Goal: Navigation & Orientation: Find specific page/section

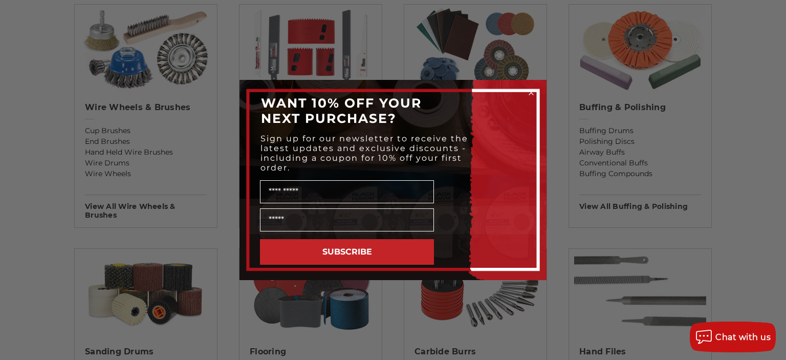
click at [529, 91] on circle "Close dialog" at bounding box center [532, 93] width 10 height 10
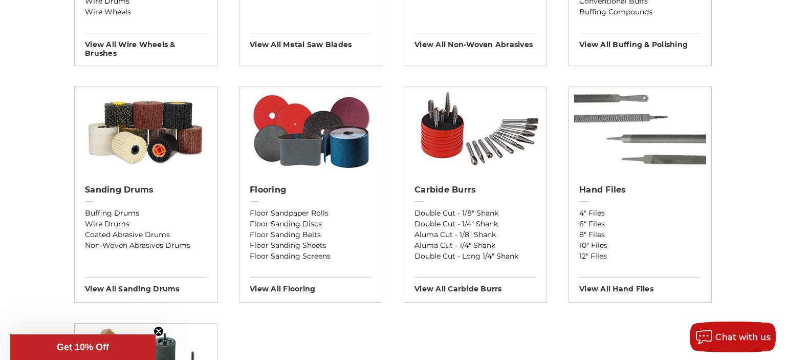
scroll to position [811, 0]
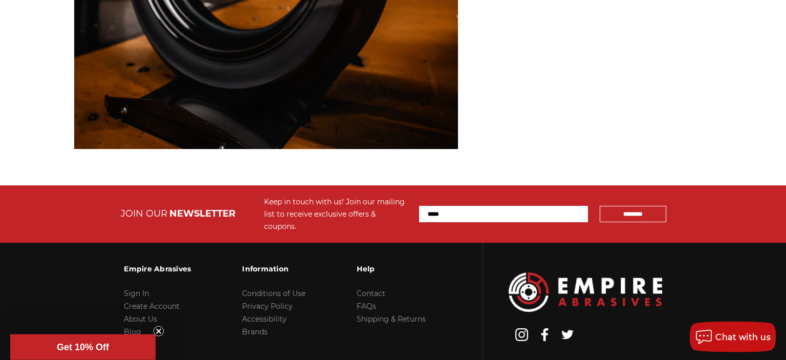
scroll to position [3534, 0]
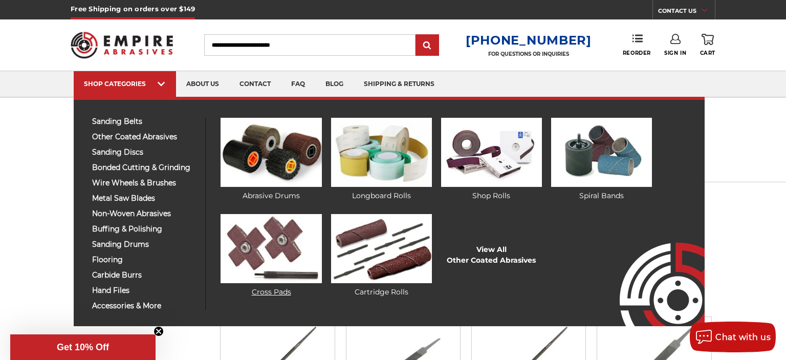
click at [277, 293] on link "Cross Pads" at bounding box center [271, 255] width 101 height 83
